Goal: Information Seeking & Learning: Check status

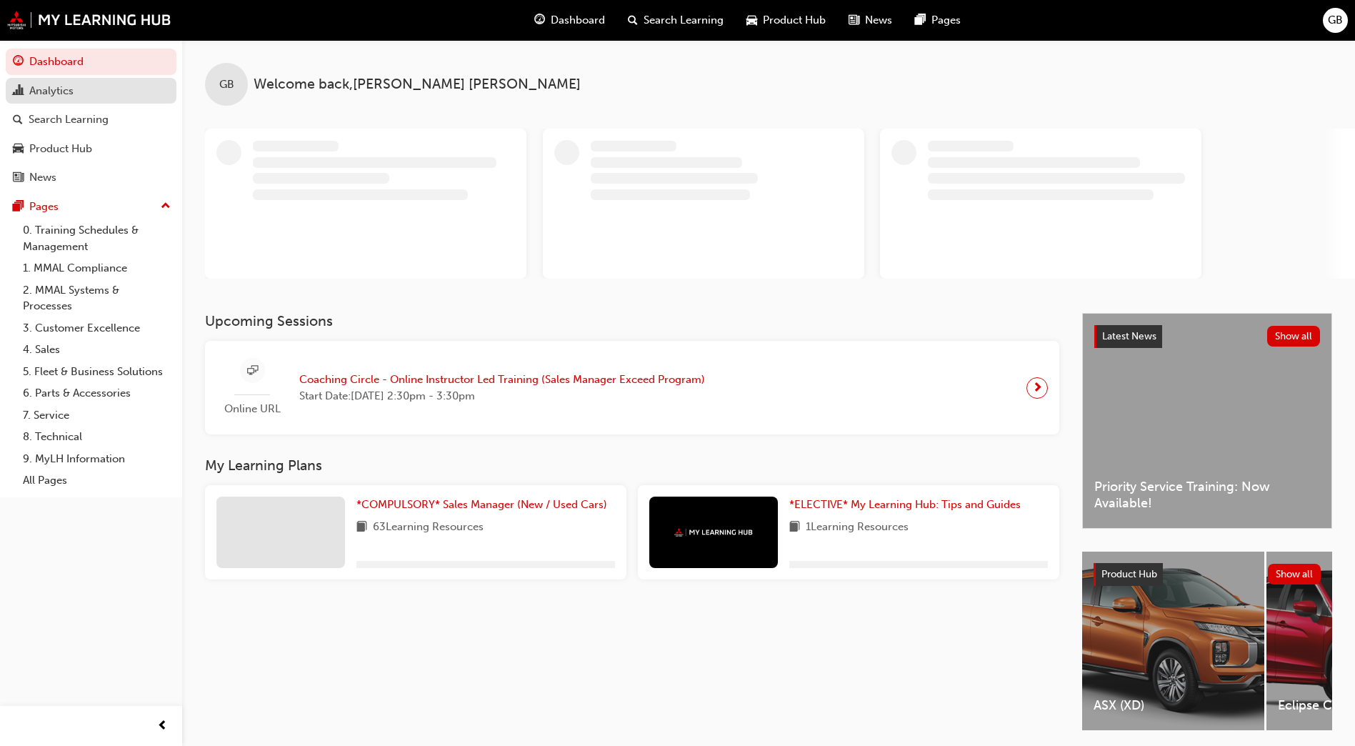
click at [105, 94] on div "Analytics" at bounding box center [91, 91] width 156 height 18
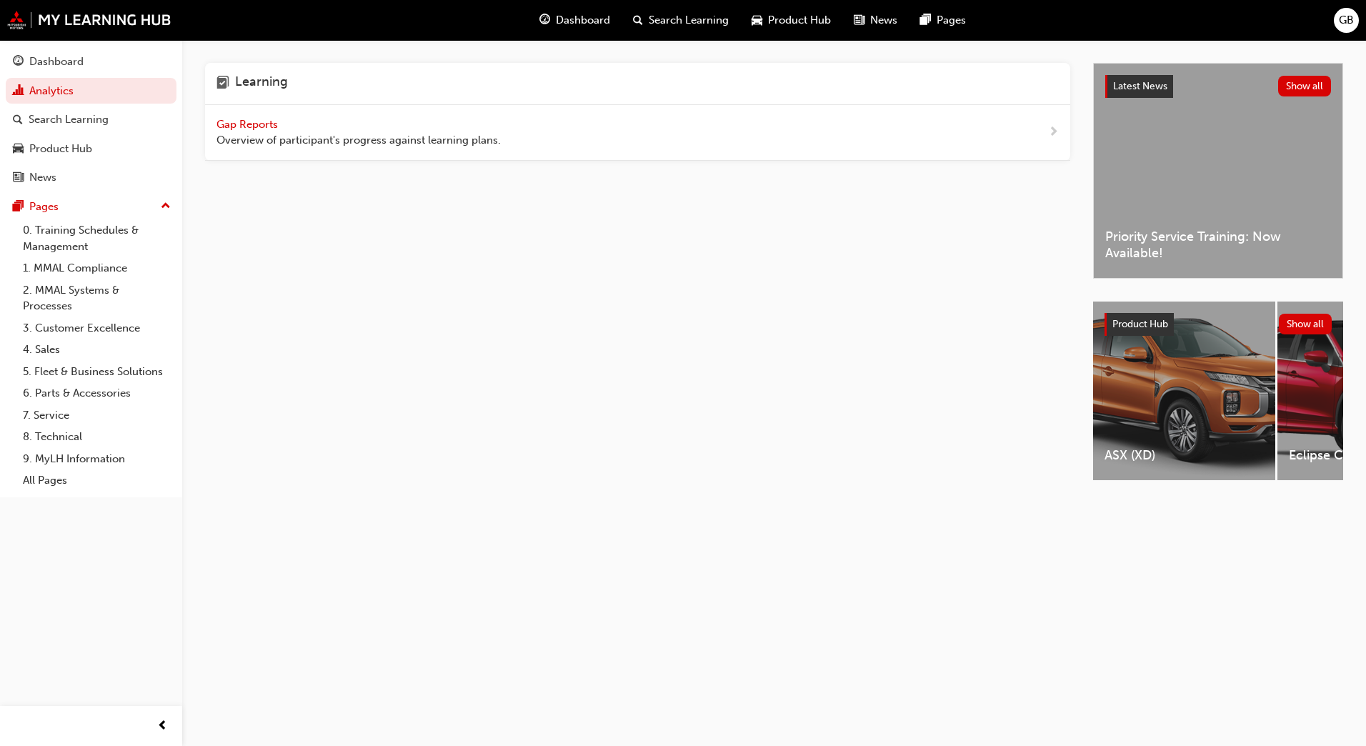
click at [260, 126] on span "Gap Reports" at bounding box center [248, 124] width 64 height 13
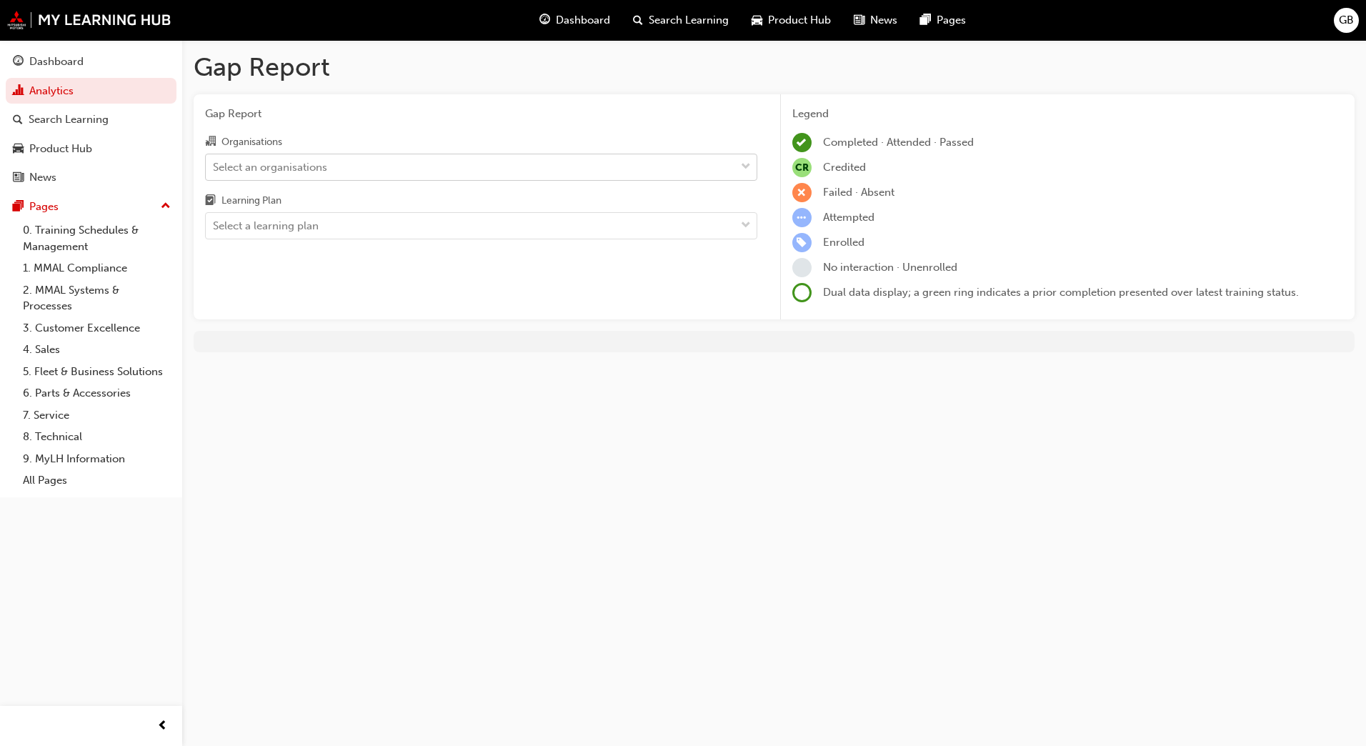
click at [274, 171] on div "Select an organisations" at bounding box center [270, 167] width 114 height 16
click at [214, 171] on input "Organisations Select an organisations" at bounding box center [213, 166] width 1 height 12
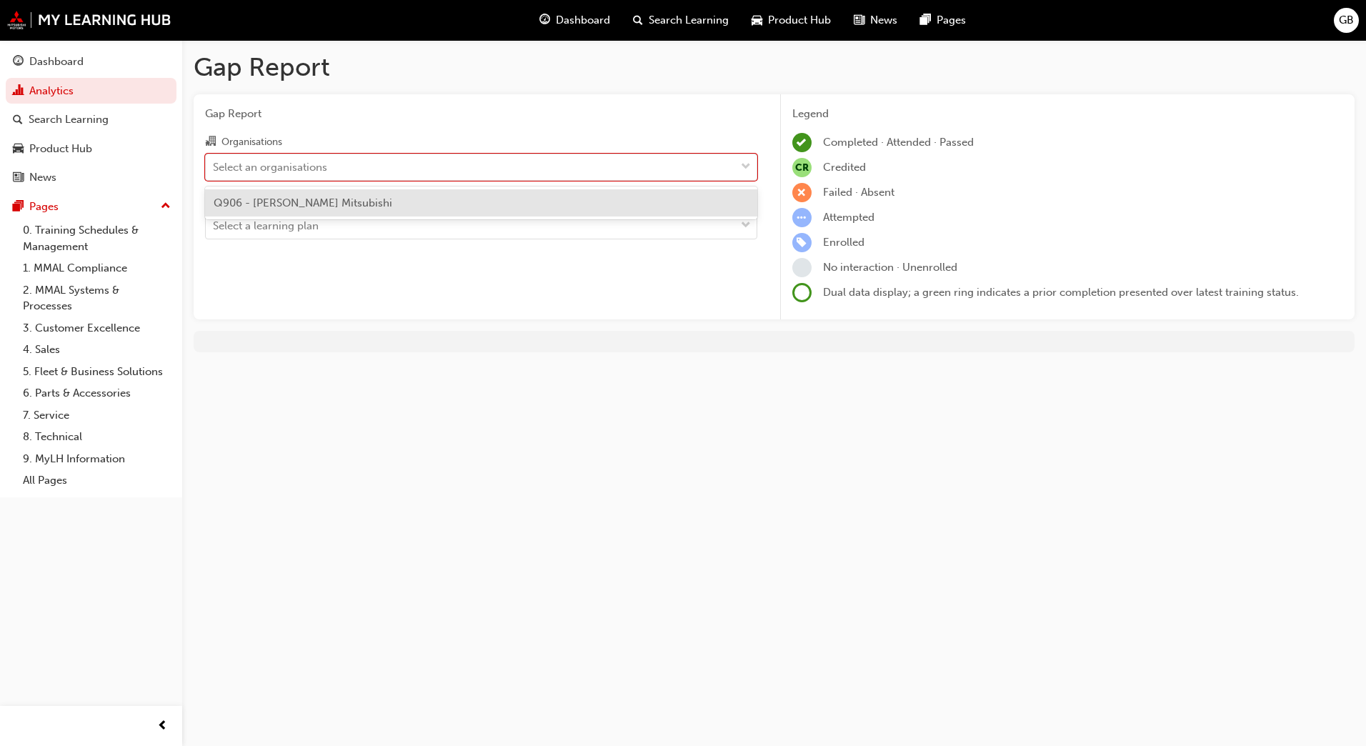
click at [281, 201] on span "Q906 - [PERSON_NAME] Mitsubishi" at bounding box center [303, 202] width 179 height 13
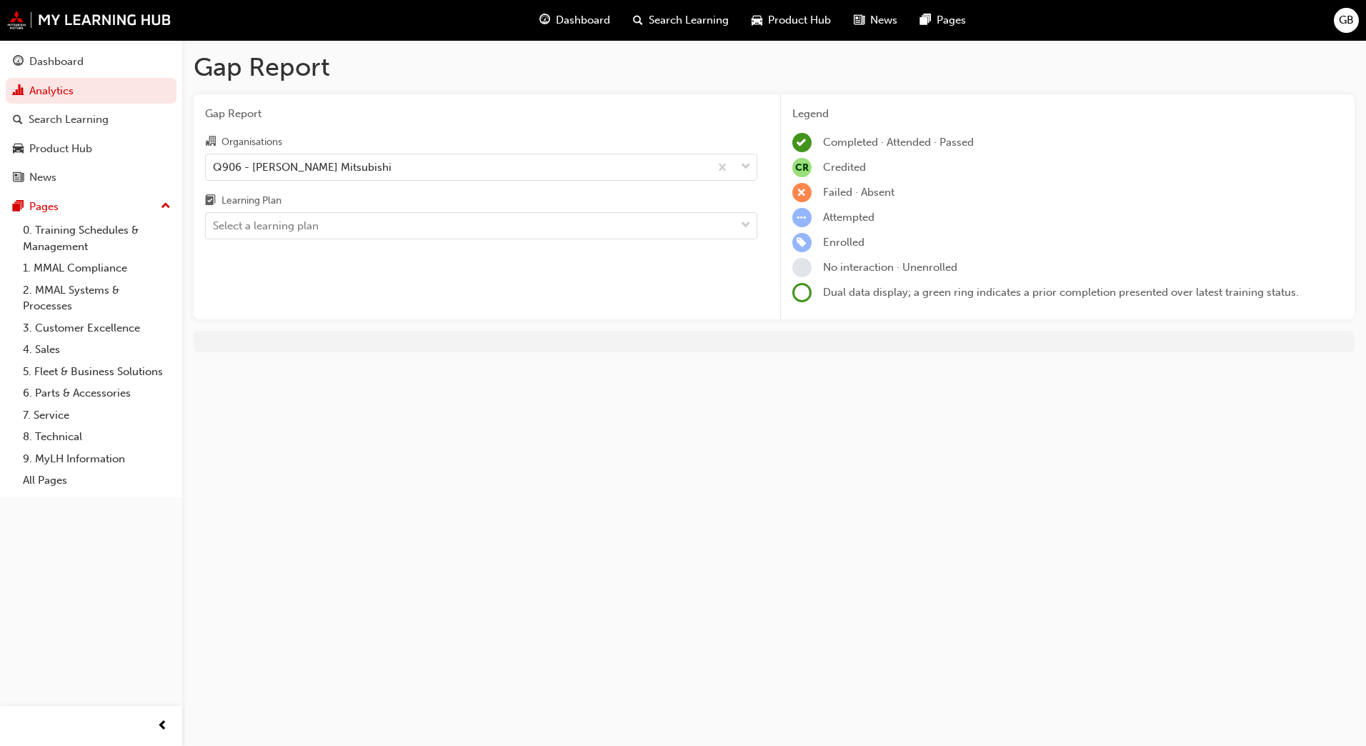
click at [299, 241] on div "Gap Report Organisations Q906 - [PERSON_NAME] Mitsubishi Learning Plan Select a…" at bounding box center [481, 207] width 575 height 226
click at [344, 228] on div "Select a learning plan" at bounding box center [470, 226] width 529 height 25
click at [214, 228] on input "Learning Plan Select a learning plan" at bounding box center [213, 225] width 1 height 12
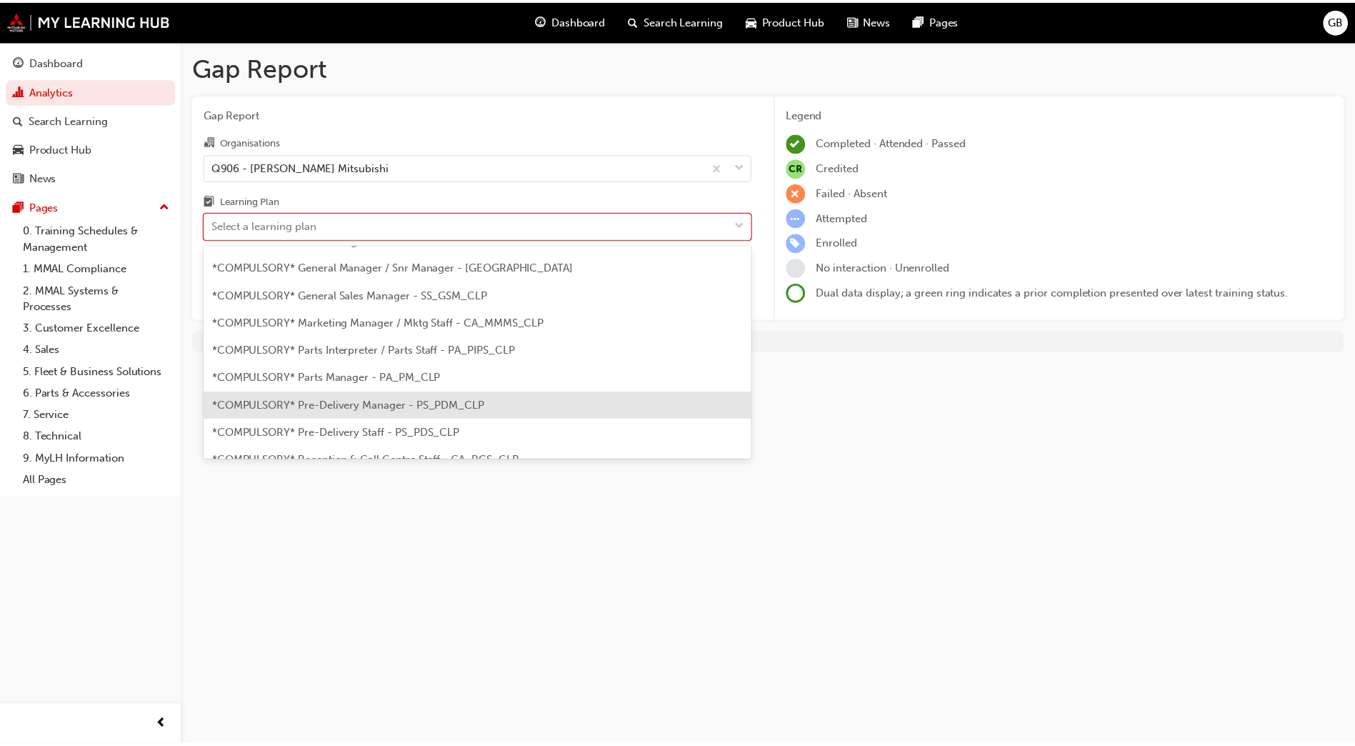
scroll to position [286, 0]
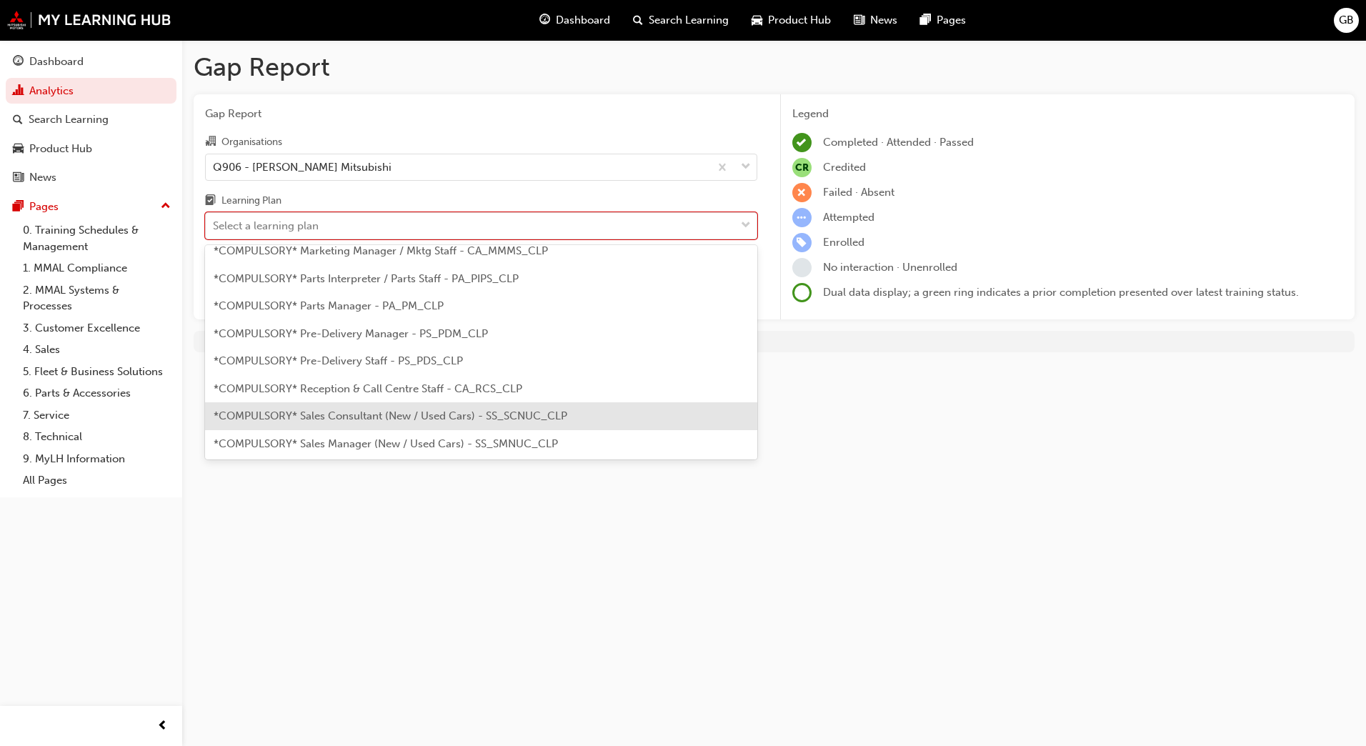
click at [517, 419] on span "*COMPULSORY* Sales Consultant (New / Used Cars) - SS_SCNUC_CLP" at bounding box center [391, 415] width 354 height 13
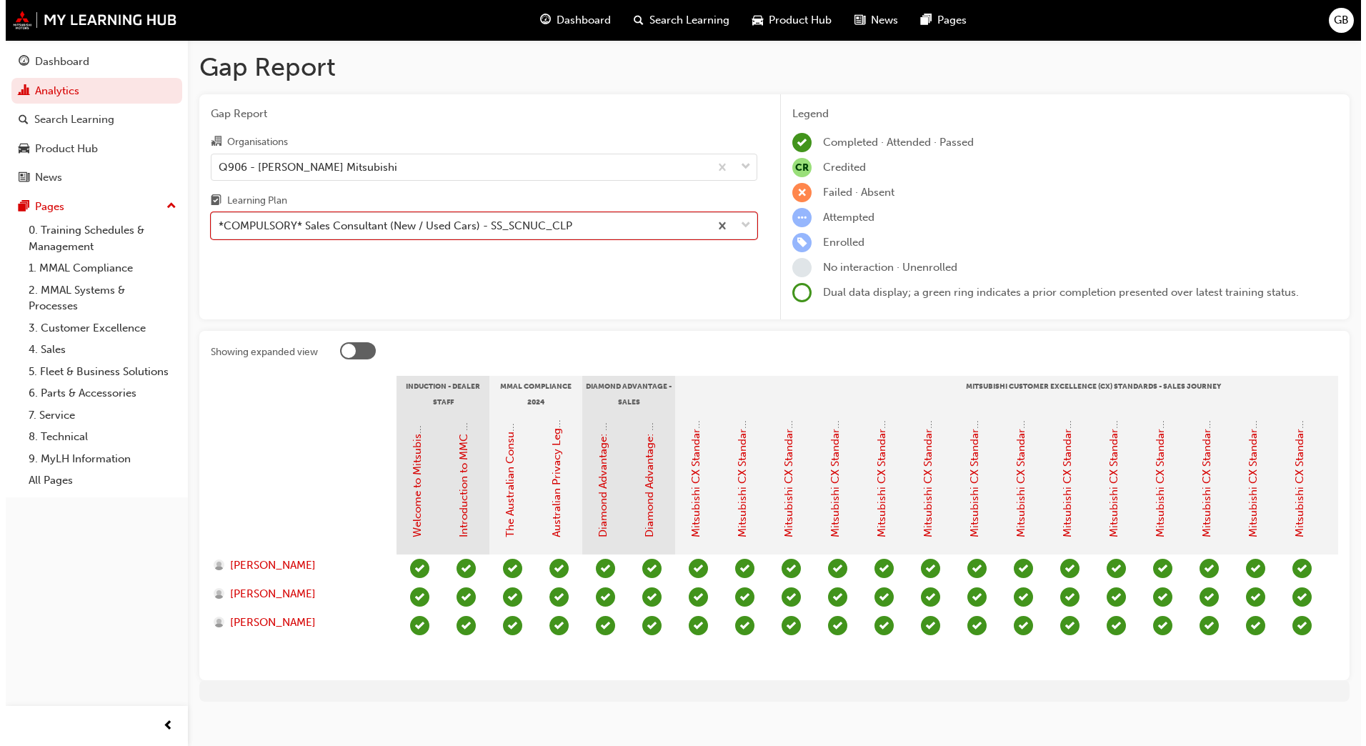
scroll to position [0, 1426]
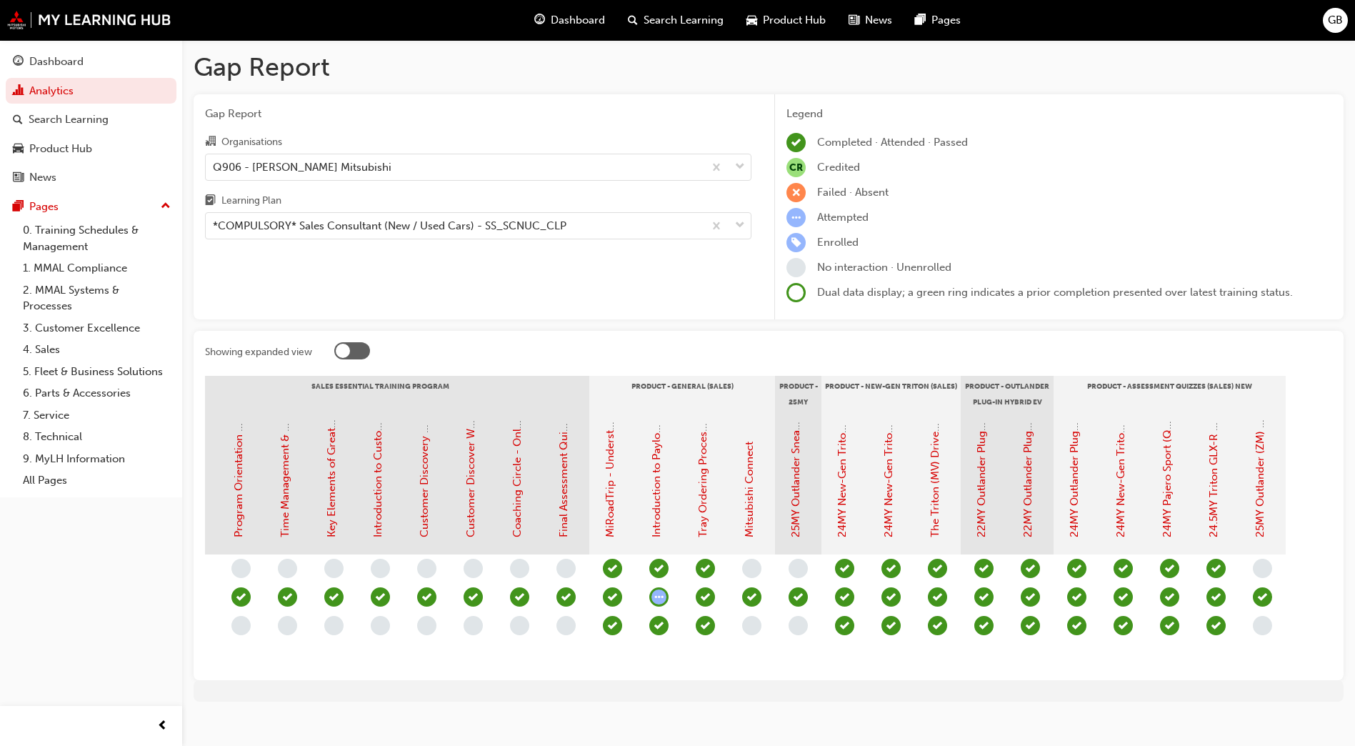
click at [347, 346] on div at bounding box center [343, 351] width 14 height 14
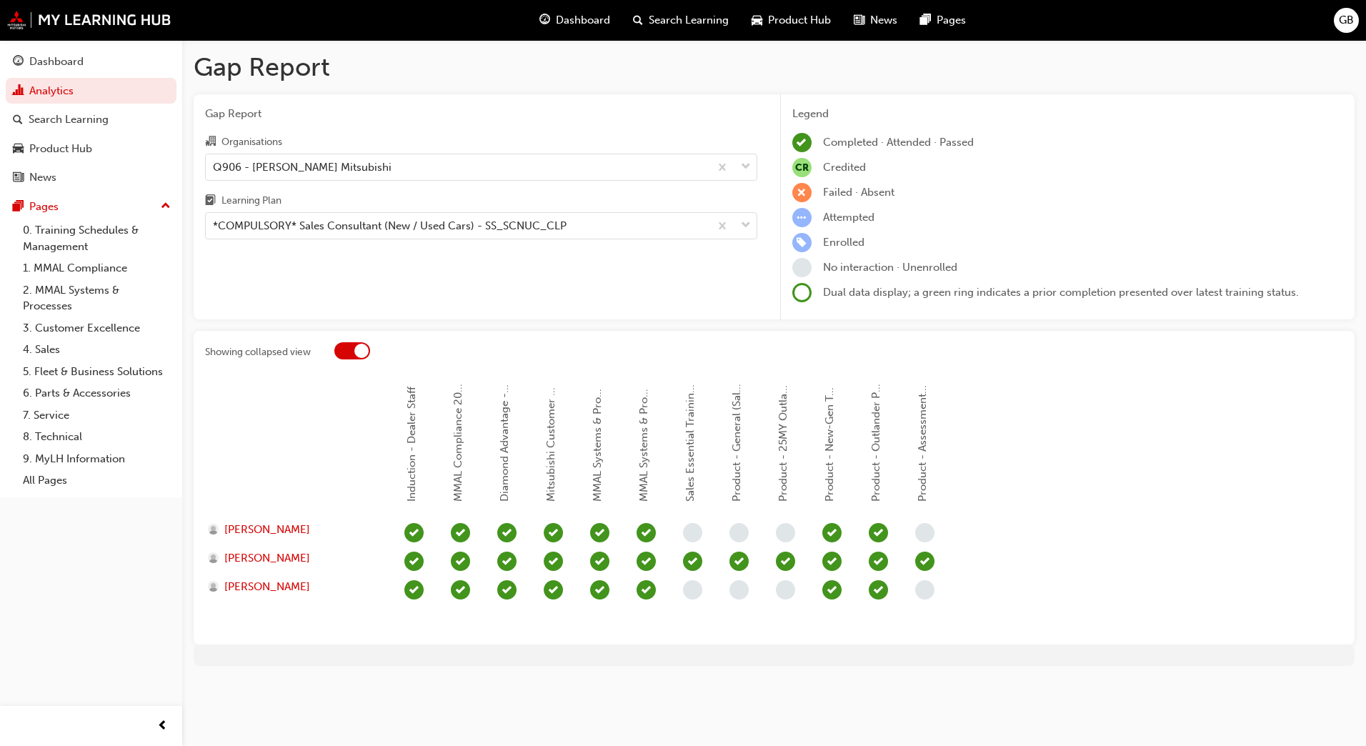
click at [344, 349] on div at bounding box center [352, 350] width 36 height 17
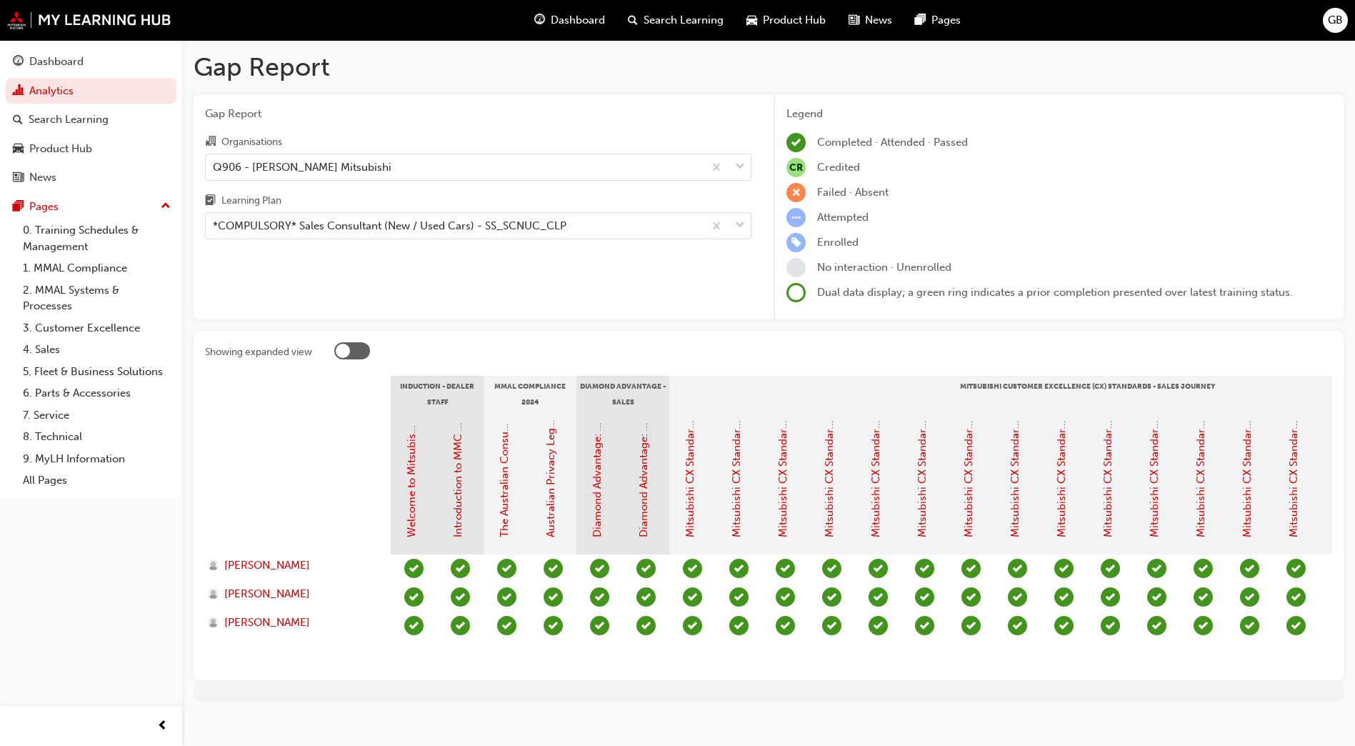
scroll to position [0, 1426]
